Goal: Navigation & Orientation: Understand site structure

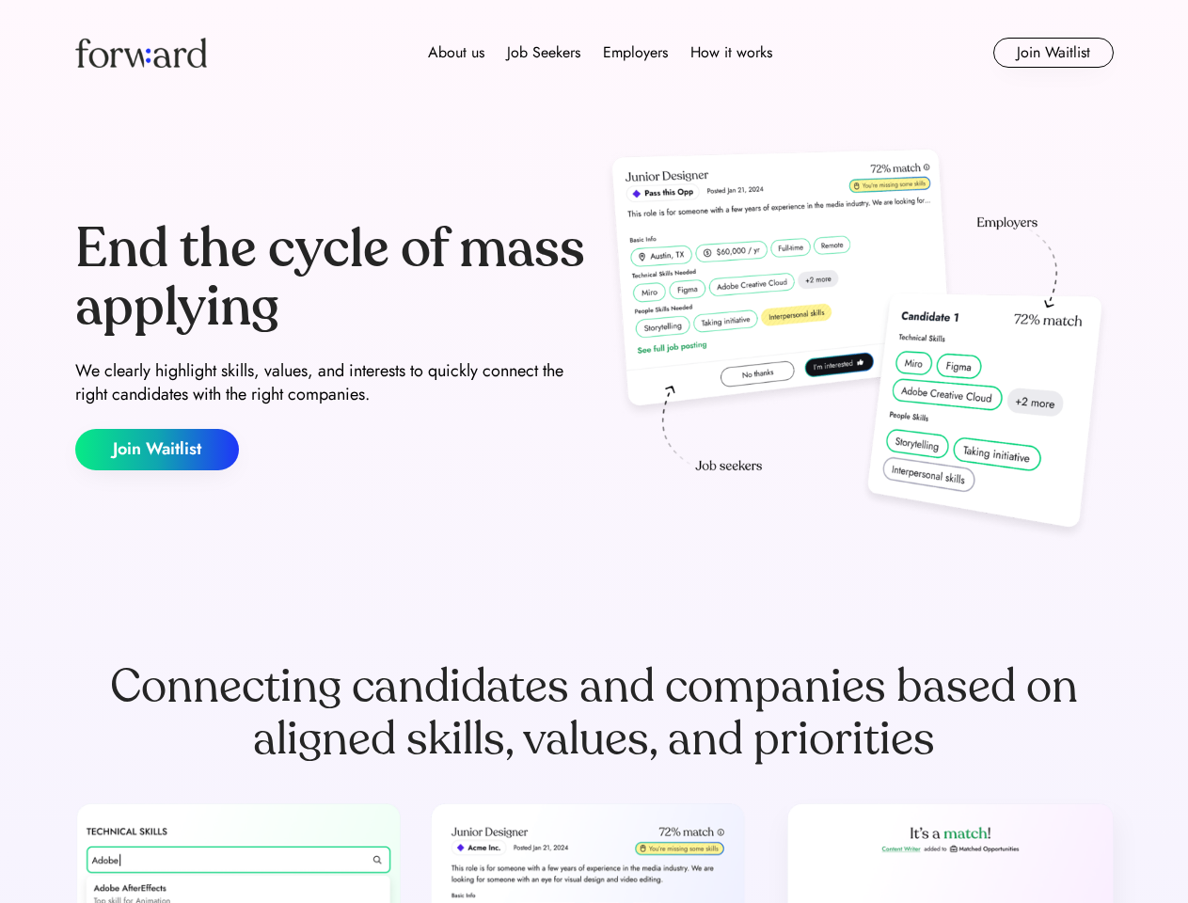
click at [594, 452] on div "End the cycle of mass applying We clearly highlight skills, values, and interes…" at bounding box center [594, 345] width 1039 height 405
click at [595, 53] on div "About us Job Seekers Employers How it works" at bounding box center [601, 52] width 742 height 23
click at [141, 53] on img at bounding box center [141, 53] width 132 height 30
click at [600, 53] on div "About us Job Seekers Employers How it works" at bounding box center [601, 52] width 742 height 23
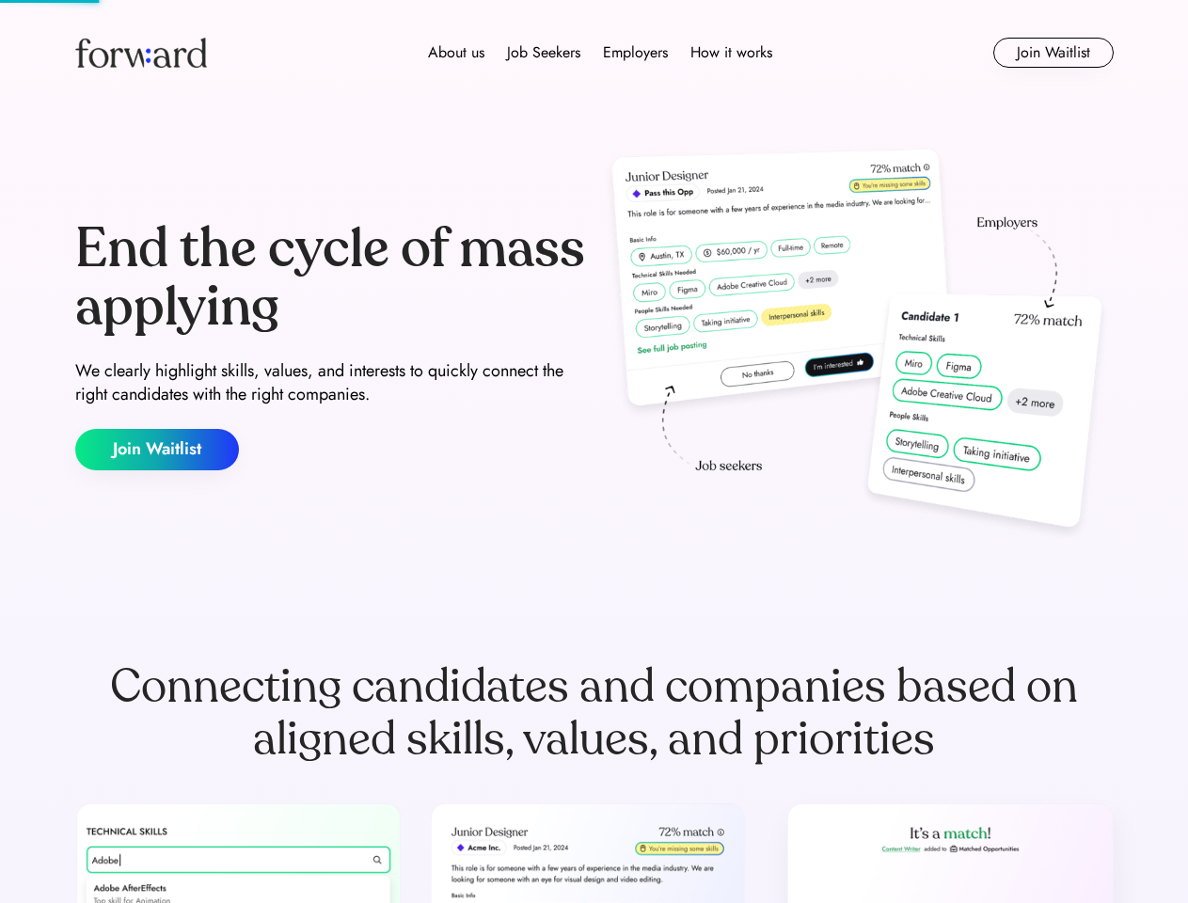
click at [456, 53] on div "About us" at bounding box center [456, 52] width 56 height 23
click at [544, 53] on div "Job Seekers" at bounding box center [543, 52] width 73 height 23
click at [635, 53] on div "Employers" at bounding box center [635, 52] width 65 height 23
click at [730, 53] on div "How it works" at bounding box center [732, 52] width 82 height 23
click at [1053, 53] on button "Join Waitlist" at bounding box center [1054, 53] width 120 height 30
